Goal: Find specific page/section: Find specific page/section

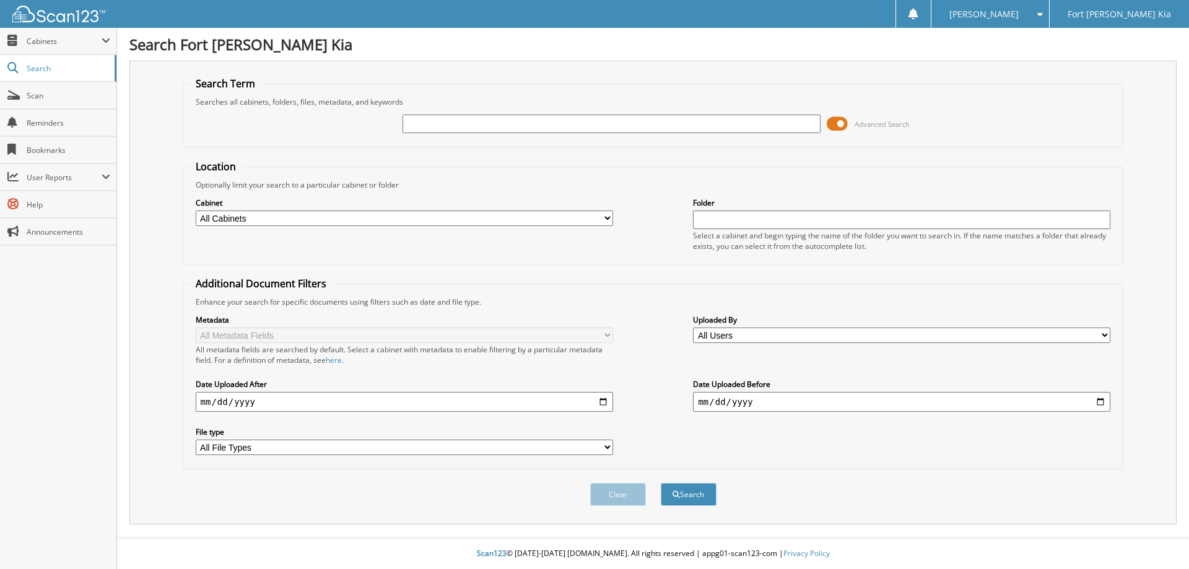
click at [421, 121] on input "text" at bounding box center [612, 124] width 418 height 19
type input "TG007315"
click at [661, 483] on button "Search" at bounding box center [689, 494] width 56 height 23
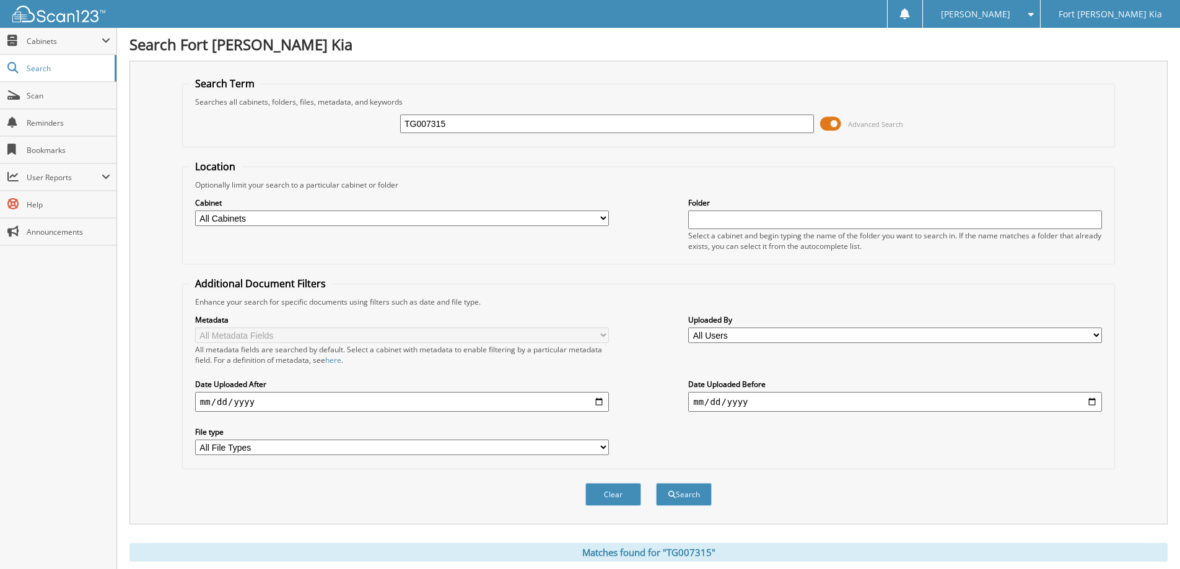
click at [822, 121] on span at bounding box center [830, 124] width 21 height 19
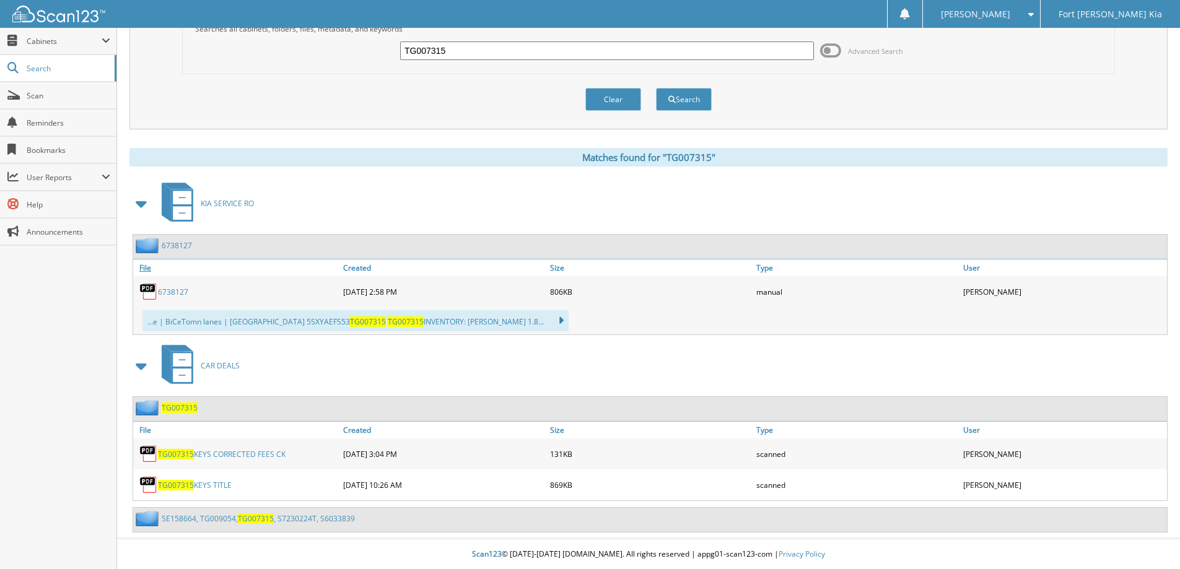
scroll to position [74, 0]
click at [225, 452] on link "TG007315 KEYS CORRECTED FEES CK" at bounding box center [222, 454] width 128 height 11
click at [505, 49] on input "TG007315" at bounding box center [607, 50] width 414 height 19
type input "39649"
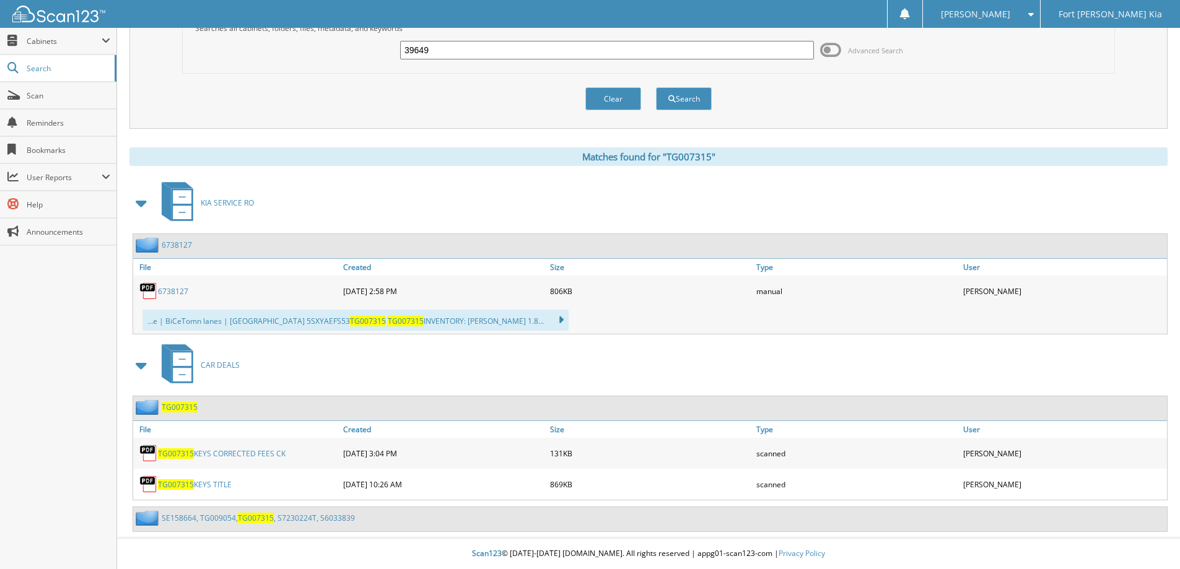
click at [656, 87] on button "Search" at bounding box center [684, 98] width 56 height 23
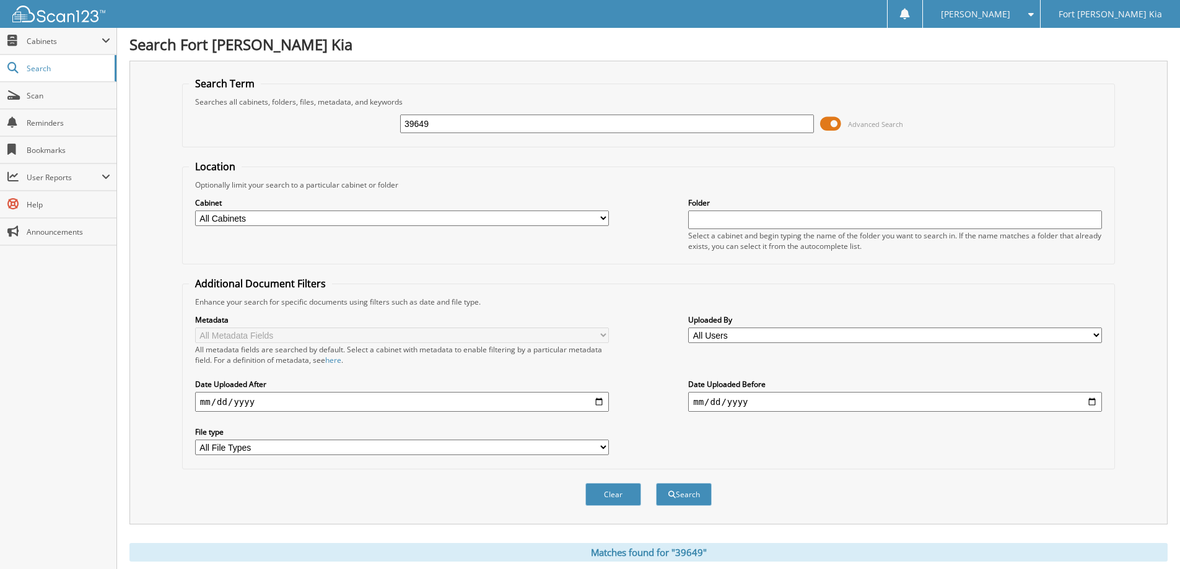
click at [825, 121] on span at bounding box center [830, 124] width 21 height 19
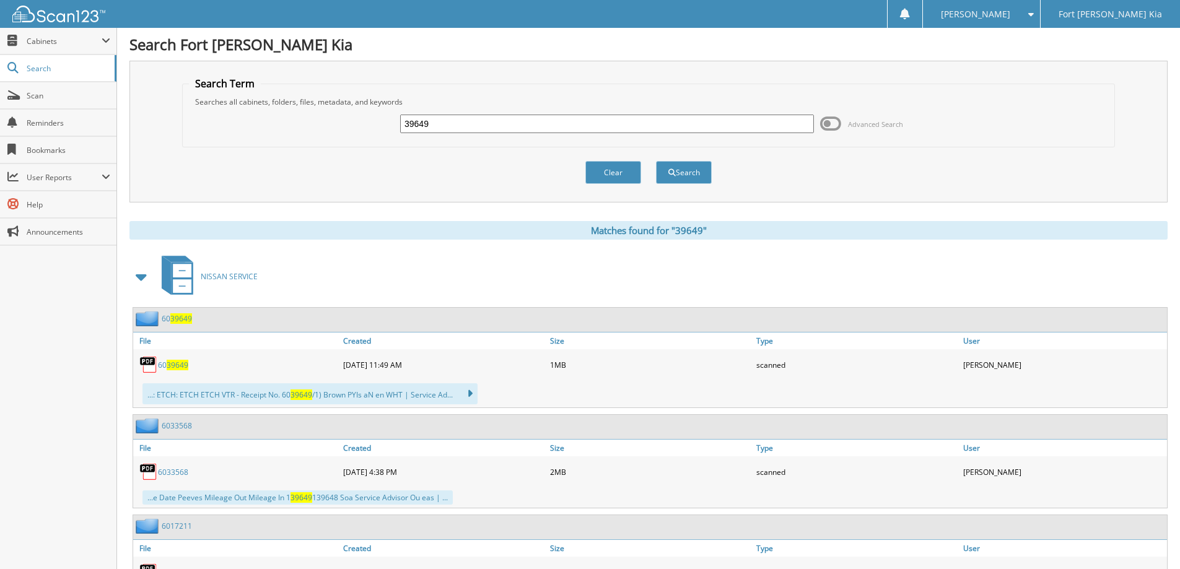
click at [141, 280] on span at bounding box center [141, 277] width 17 height 22
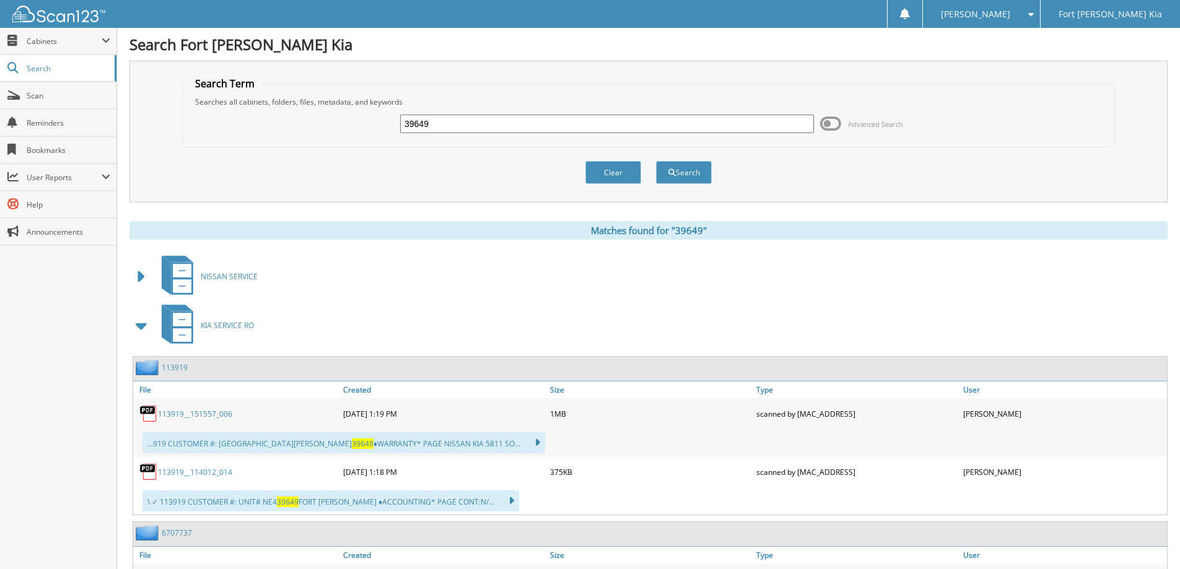
click at [144, 328] on span at bounding box center [141, 326] width 17 height 22
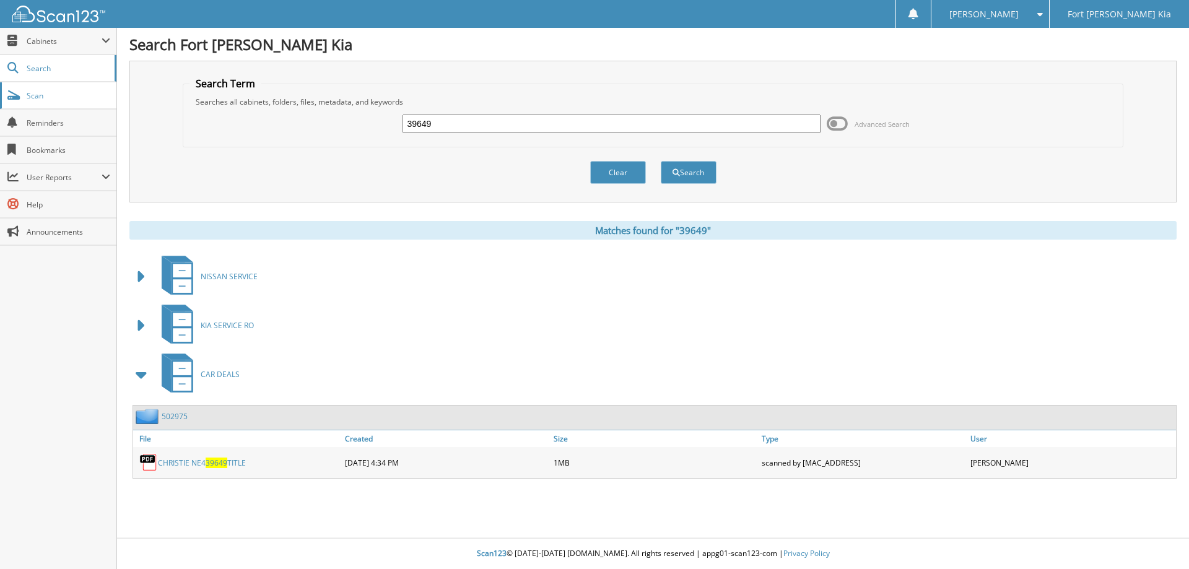
click at [63, 95] on span "Scan" at bounding box center [69, 95] width 84 height 11
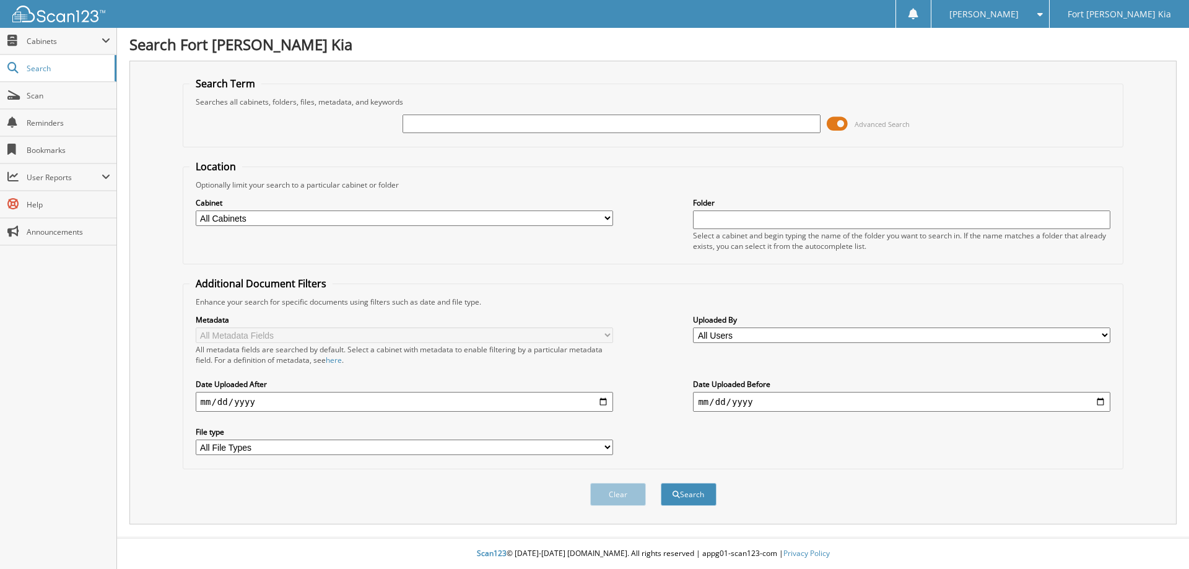
click at [63, 48] on span "Cabinets" at bounding box center [58, 41] width 116 height 27
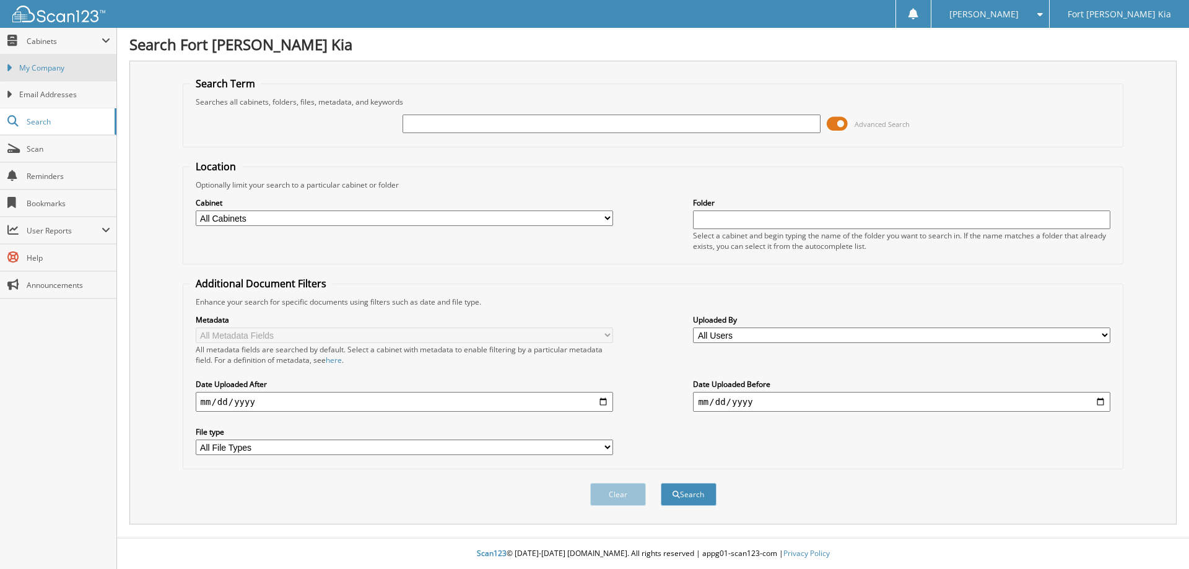
click at [62, 79] on link "My Company" at bounding box center [58, 68] width 116 height 27
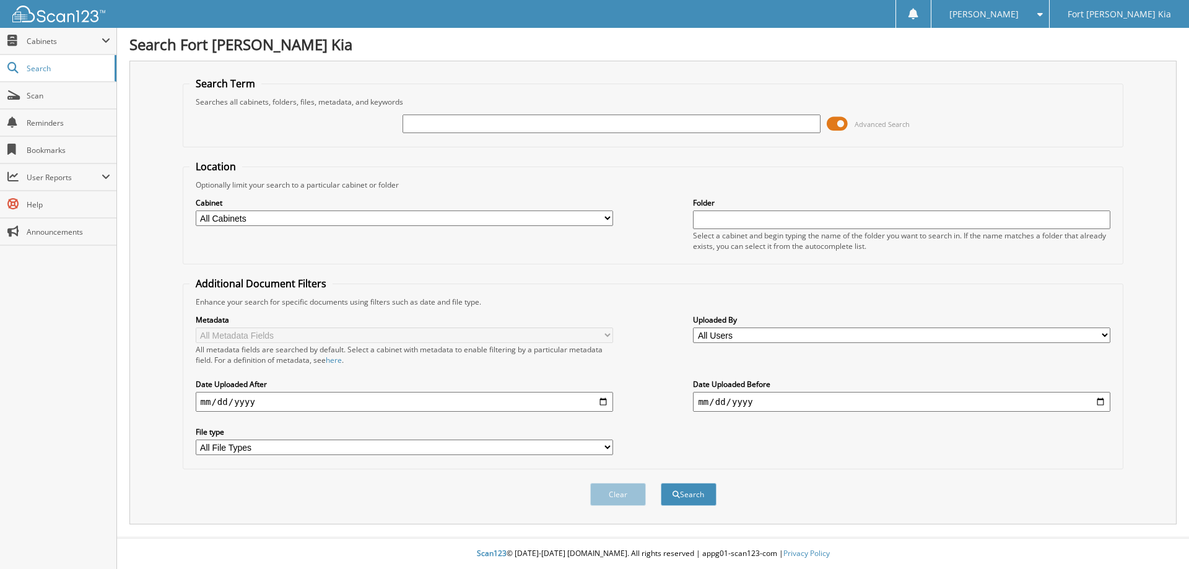
click at [469, 120] on input "text" at bounding box center [612, 124] width 418 height 19
type input "S7212643"
click at [661, 483] on button "Search" at bounding box center [689, 494] width 56 height 23
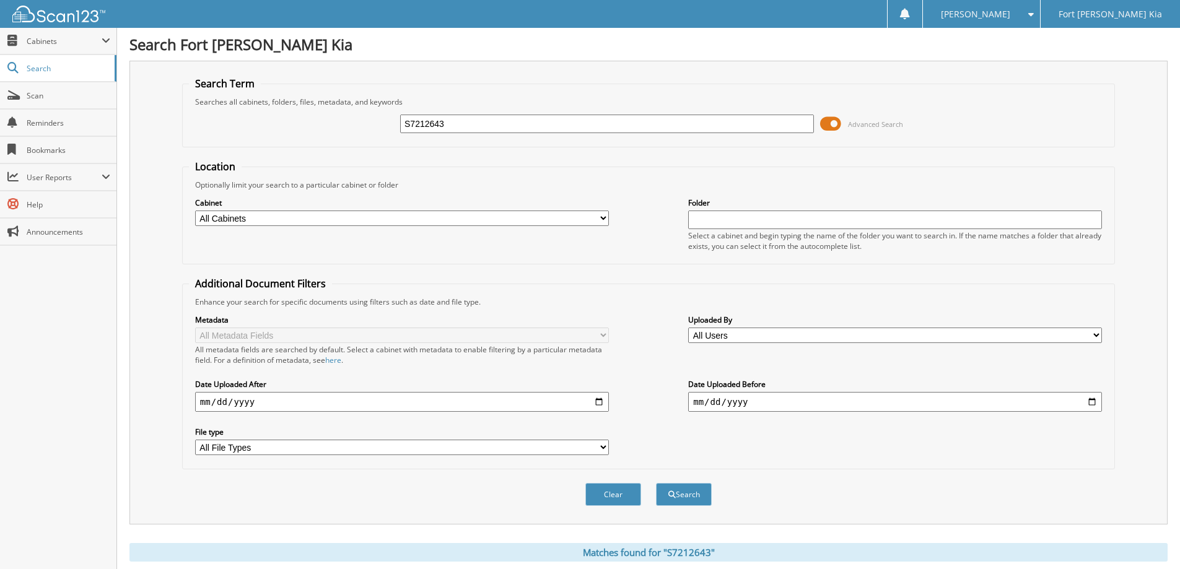
click at [826, 126] on span at bounding box center [830, 124] width 21 height 19
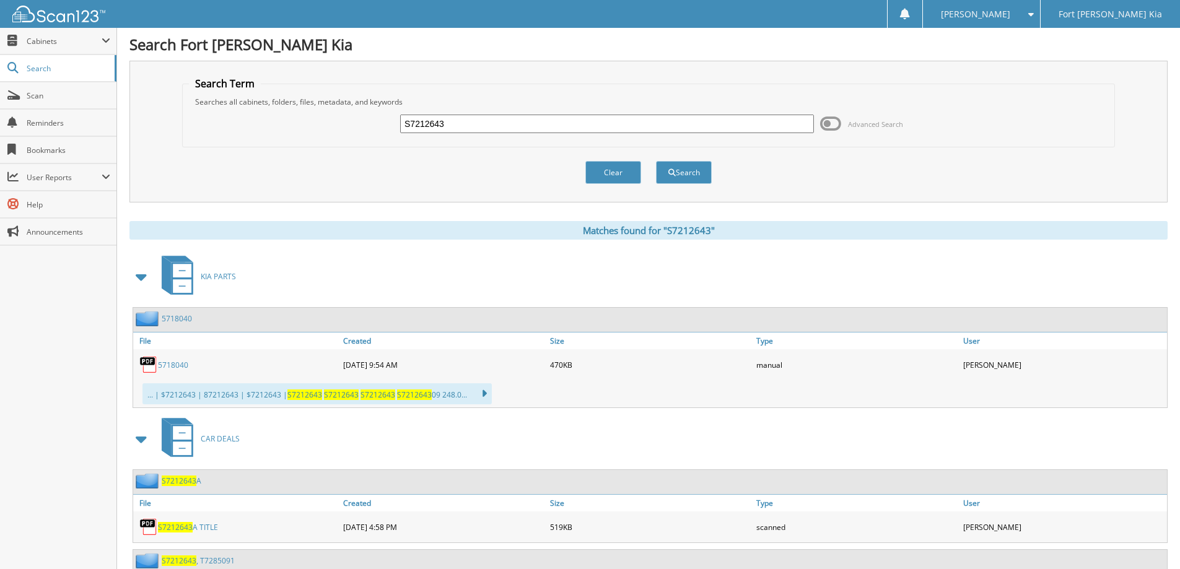
click at [136, 273] on span at bounding box center [141, 277] width 17 height 22
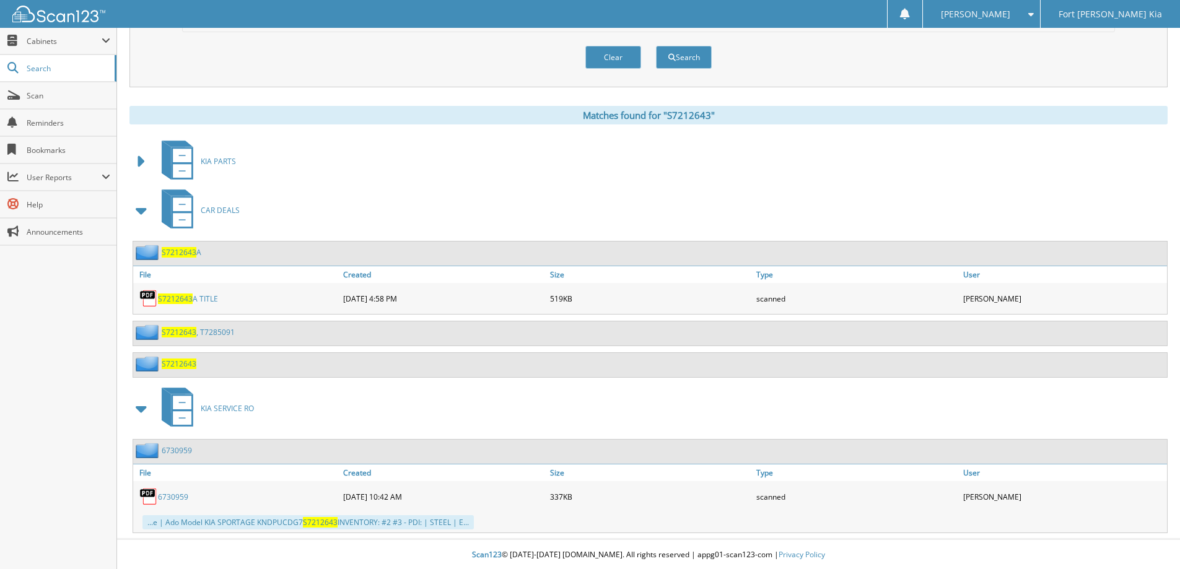
scroll to position [116, 0]
click at [191, 362] on span "S7212643" at bounding box center [179, 362] width 35 height 11
